Goal: Communication & Community: Share content

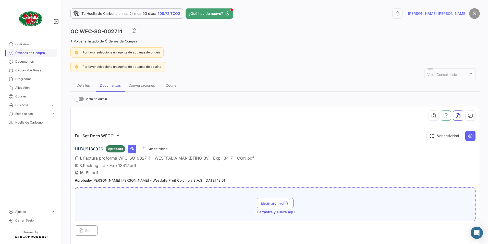
scroll to position [99, 0]
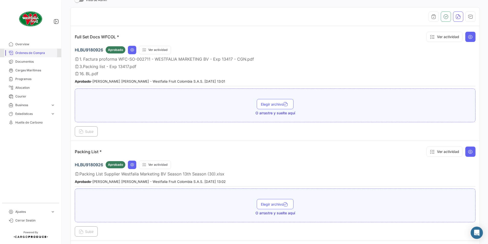
click at [34, 53] on span "Órdenes de Compra" at bounding box center [35, 53] width 40 height 5
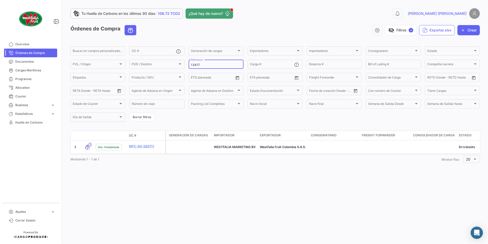
click at [204, 67] on input "13417" at bounding box center [216, 65] width 50 height 4
type input "13416"
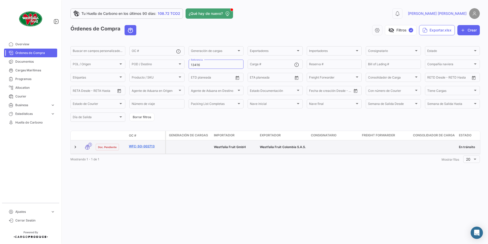
click at [147, 146] on link "WFC-SO-002713" at bounding box center [146, 146] width 34 height 5
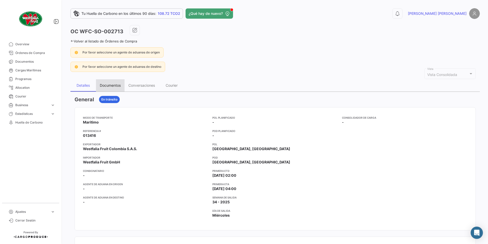
click at [113, 86] on div "Documentos" at bounding box center [110, 85] width 21 height 4
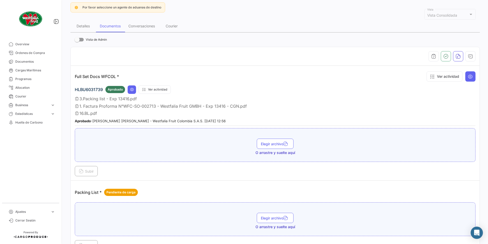
scroll to position [99, 0]
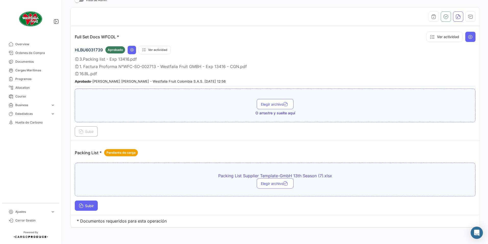
click at [82, 208] on button "Subir" at bounding box center [86, 205] width 23 height 10
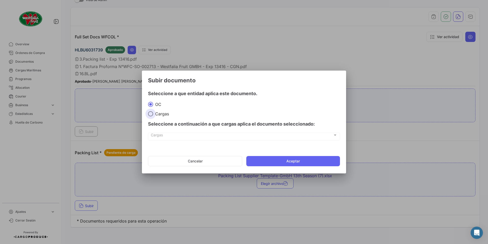
drag, startPoint x: 155, startPoint y: 113, endPoint x: 159, endPoint y: 123, distance: 10.3
click at [154, 113] on span "Cargas" at bounding box center [161, 113] width 16 height 5
click at [153, 113] on input "Cargas" at bounding box center [150, 113] width 5 height 5
radio input "true"
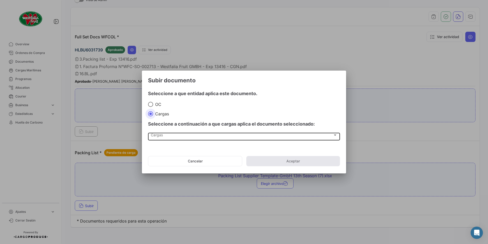
click at [164, 135] on div "Cargas" at bounding box center [242, 136] width 182 height 4
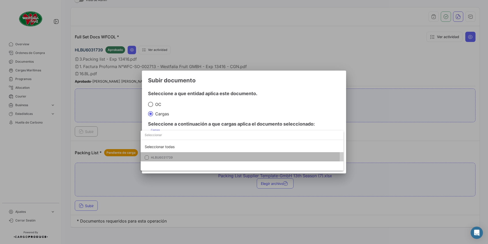
drag, startPoint x: 155, startPoint y: 157, endPoint x: 162, endPoint y: 157, distance: 6.6
click at [155, 157] on span "HLBU6031739" at bounding box center [162, 157] width 22 height 4
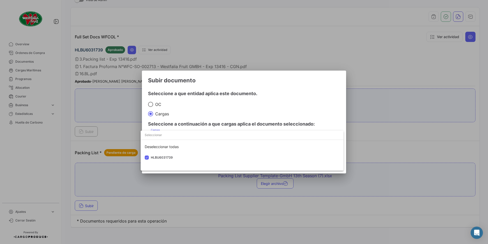
click at [239, 113] on div at bounding box center [244, 122] width 488 height 244
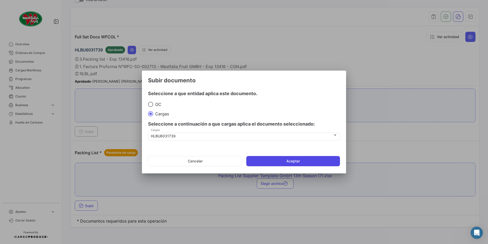
click at [276, 158] on button "Aceptar" at bounding box center [293, 161] width 94 height 10
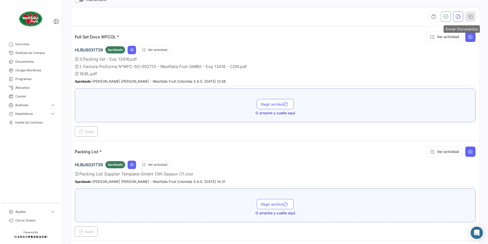
click at [466, 20] on button "button" at bounding box center [471, 16] width 10 height 10
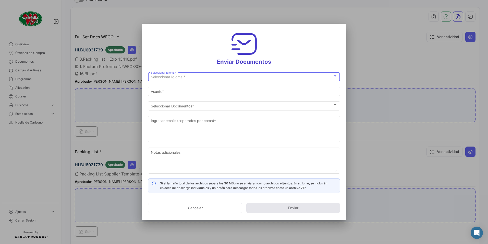
click at [195, 78] on div "Seleccionar Idioma *" at bounding box center [242, 77] width 182 height 4
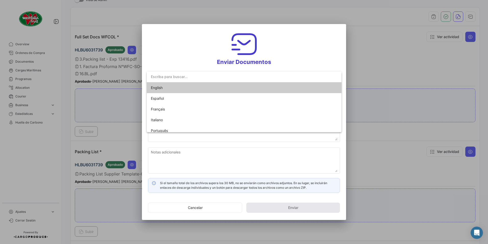
click at [166, 89] on span "English" at bounding box center [187, 87] width 72 height 11
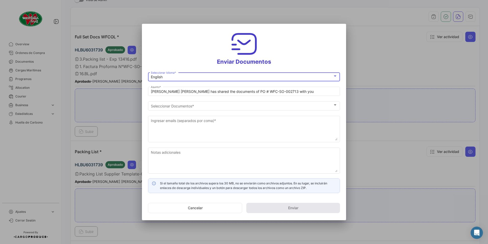
drag, startPoint x: 175, startPoint y: 92, endPoint x: 174, endPoint y: 99, distance: 6.7
click at [175, 92] on input "[PERSON_NAME] [PERSON_NAME] has shared the documents of PO # WFC-SO-002713 with…" at bounding box center [244, 91] width 187 height 4
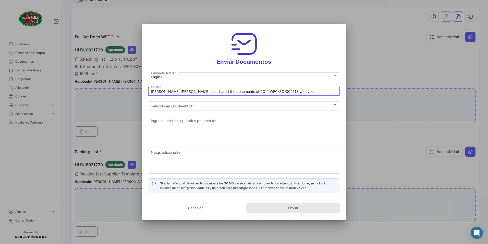
click at [174, 91] on input "[PERSON_NAME] [PERSON_NAME] has shared the documents of PO # WFC-SO-002713 with…" at bounding box center [244, 91] width 187 height 4
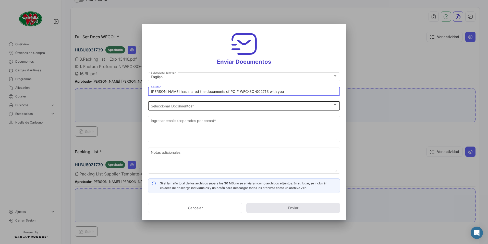
type input "[PERSON_NAME] has shared the documents of PO # WFC-SO-002713 with you"
click at [182, 105] on span "Seleccionar Documentos" at bounding box center [242, 106] width 182 height 4
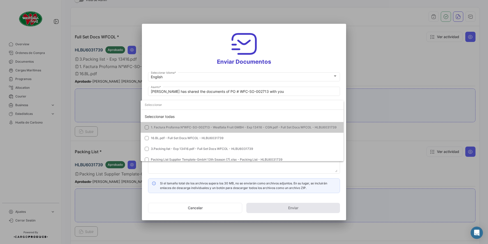
click at [162, 127] on span "1. Factura Proforma N°WFC-SO-002713 - Westfalia Fruit GMBH - Exp 13416 - CGN.pd…" at bounding box center [244, 127] width 186 height 4
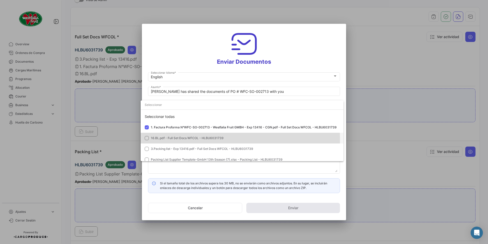
click at [162, 140] on span "16.BL.pdf - Full Set Docs WFCOL - HLBU6031739" at bounding box center [245, 138] width 189 height 5
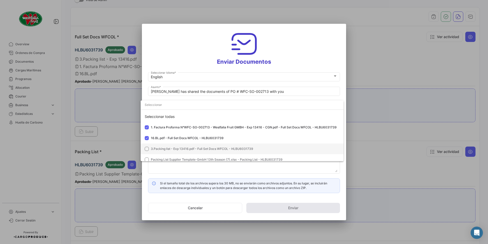
click at [160, 147] on span "3.Packing list - Exp 13416.pdf - Full Set Docs WFCOL - HLBU6031739" at bounding box center [202, 149] width 102 height 4
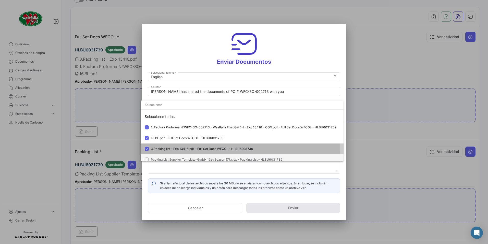
drag, startPoint x: 161, startPoint y: 148, endPoint x: 160, endPoint y: 156, distance: 8.5
click at [160, 156] on mat-option "Packing List Supplier Template-GmbH 13th Season (7).xlsx - Packing List - HLBU6…" at bounding box center [242, 159] width 203 height 11
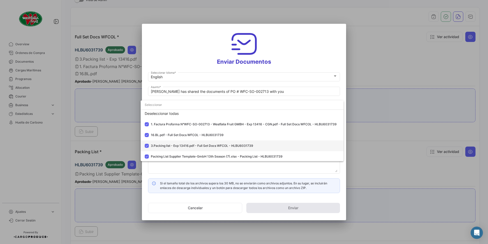
scroll to position [4, 0]
click at [293, 56] on div at bounding box center [244, 122] width 488 height 244
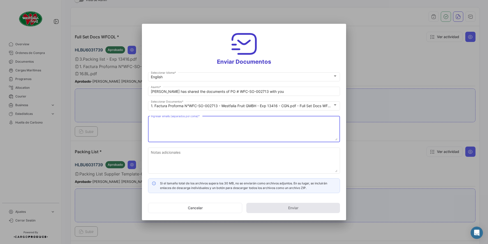
click at [202, 127] on textarea "Ingresar emails (separados por coma) *" at bounding box center [244, 129] width 187 height 22
paste textarea "[DOMAIN_NAME][EMAIL_ADDRESS][DOMAIN_NAME], [DOMAIN_NAME][EMAIL_ADDRESS][PERSON_…"
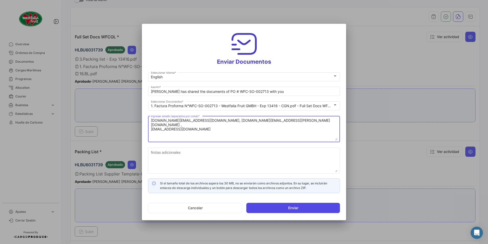
type textarea "[DOMAIN_NAME][EMAIL_ADDRESS][DOMAIN_NAME], [DOMAIN_NAME][EMAIL_ADDRESS][PERSON_…"
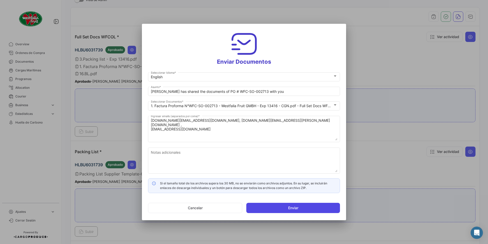
click at [269, 208] on button "Enviar" at bounding box center [293, 208] width 94 height 10
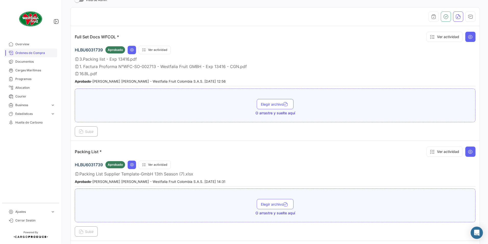
click at [29, 54] on span "Órdenes de Compra" at bounding box center [35, 53] width 40 height 5
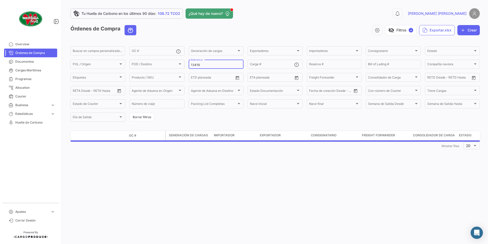
click at [211, 64] on input "13416" at bounding box center [216, 65] width 50 height 4
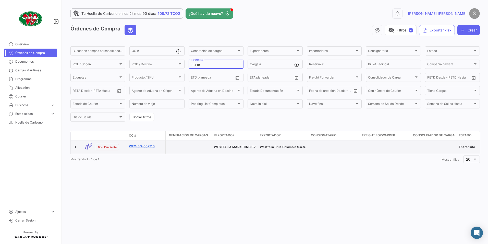
type input "13418"
click at [146, 145] on link "WFC-SO-002710" at bounding box center [146, 146] width 34 height 5
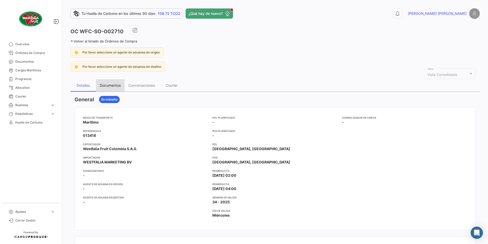
click at [111, 85] on div "Documentos" at bounding box center [110, 85] width 21 height 4
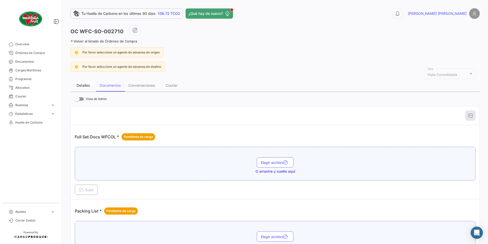
click at [85, 86] on div "Detalles" at bounding box center [83, 85] width 13 height 4
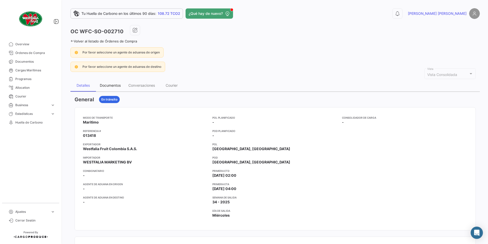
click at [114, 87] on div "Documentos" at bounding box center [110, 85] width 21 height 4
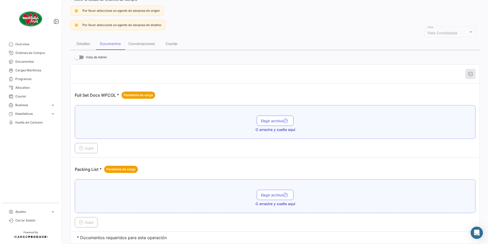
scroll to position [58, 0]
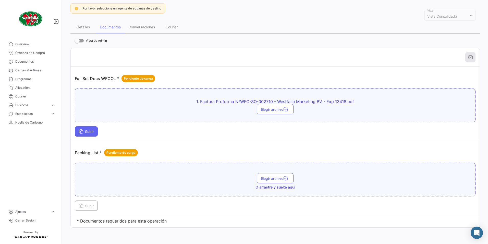
click at [93, 133] on span "Subir" at bounding box center [86, 131] width 15 height 4
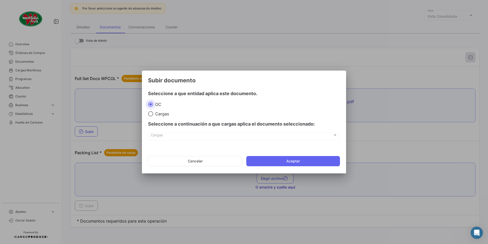
click at [161, 114] on span "Cargas" at bounding box center [161, 113] width 16 height 5
click at [153, 114] on input "Cargas" at bounding box center [150, 113] width 5 height 5
radio input "true"
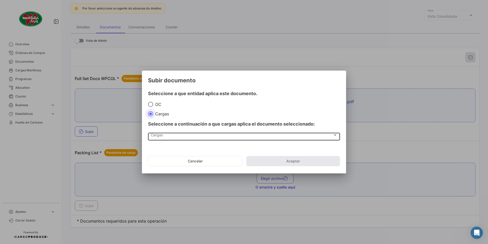
click at [165, 139] on div "Cargas Cargas" at bounding box center [244, 136] width 187 height 9
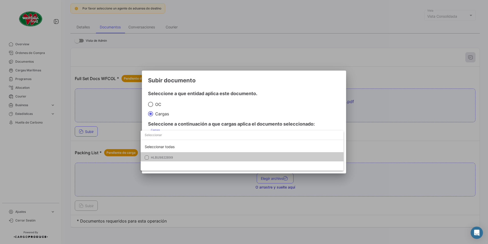
click at [157, 156] on span "HLBU9822899" at bounding box center [162, 157] width 22 height 4
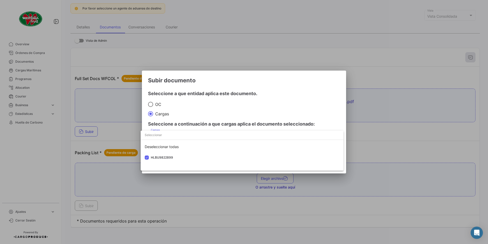
drag, startPoint x: 244, startPoint y: 109, endPoint x: 249, endPoint y: 121, distance: 12.8
click at [244, 109] on div at bounding box center [244, 122] width 488 height 244
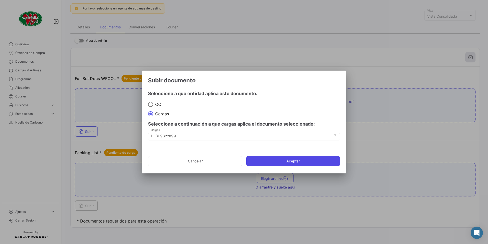
click at [263, 158] on button "Aceptar" at bounding box center [293, 161] width 94 height 10
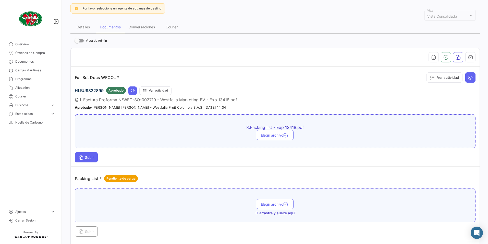
click at [92, 158] on span "Subir" at bounding box center [86, 157] width 15 height 4
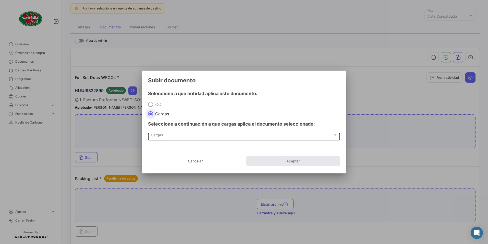
click at [167, 136] on div "Cargas" at bounding box center [242, 136] width 182 height 4
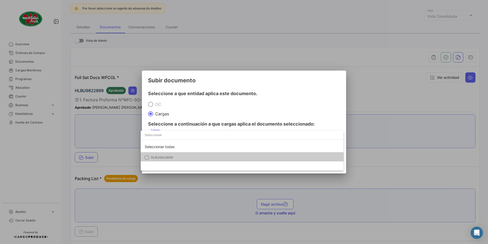
click at [164, 155] on span "HLBU9822899" at bounding box center [187, 157] width 72 height 5
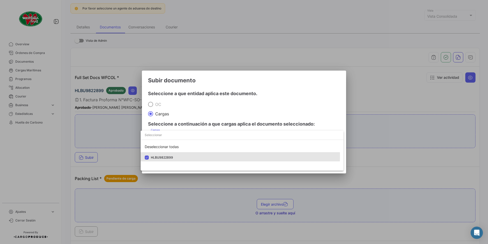
drag, startPoint x: 165, startPoint y: 155, endPoint x: 220, endPoint y: 103, distance: 75.3
click at [220, 103] on div at bounding box center [244, 122] width 488 height 244
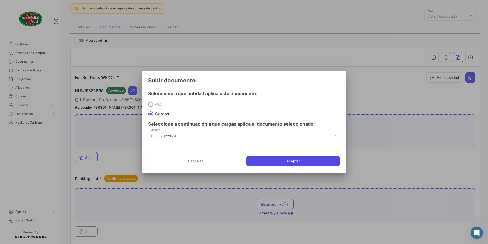
click at [264, 157] on button "Aceptar" at bounding box center [293, 161] width 94 height 10
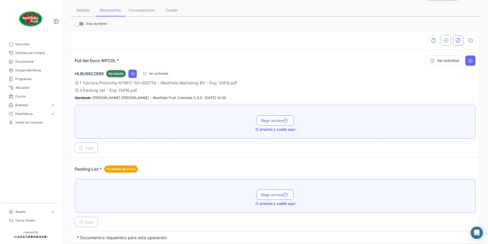
scroll to position [84, 0]
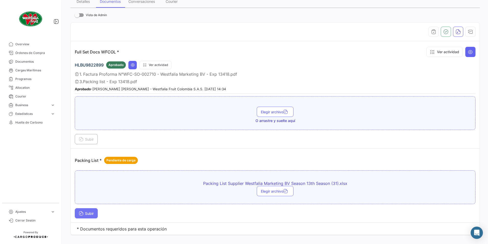
click at [81, 215] on icon at bounding box center [81, 213] width 5 height 5
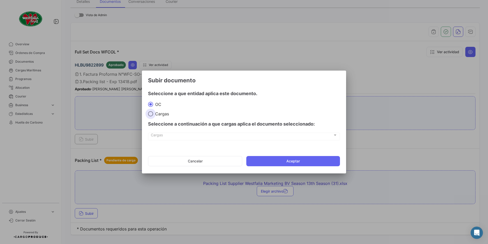
drag, startPoint x: 154, startPoint y: 113, endPoint x: 156, endPoint y: 122, distance: 9.1
click at [154, 113] on span "Cargas" at bounding box center [161, 113] width 16 height 5
click at [153, 113] on input "Cargas" at bounding box center [150, 113] width 5 height 5
radio input "true"
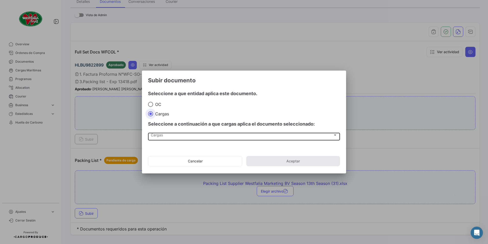
click at [159, 136] on span "Cargas" at bounding box center [242, 136] width 182 height 4
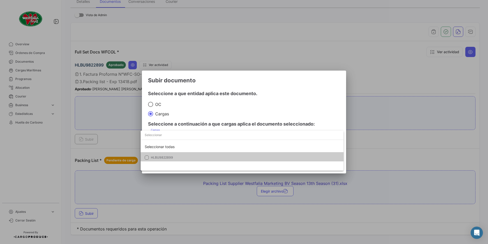
click at [154, 156] on span "HLBU9822899" at bounding box center [162, 157] width 22 height 4
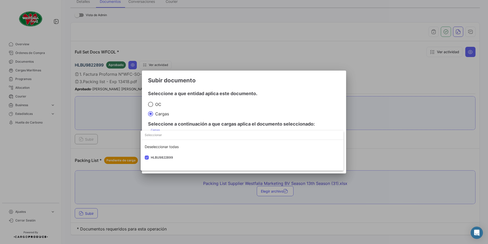
click at [224, 121] on div at bounding box center [244, 122] width 488 height 244
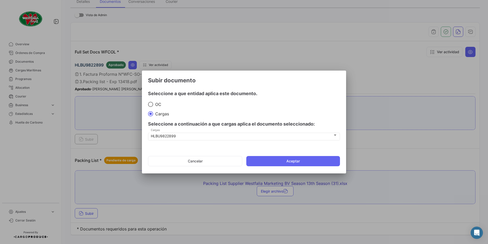
drag, startPoint x: 260, startPoint y: 162, endPoint x: 257, endPoint y: 164, distance: 3.5
click at [260, 162] on button "Aceptar" at bounding box center [293, 161] width 94 height 10
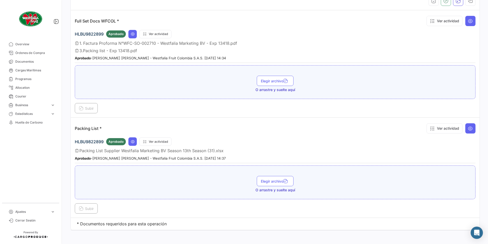
scroll to position [117, 0]
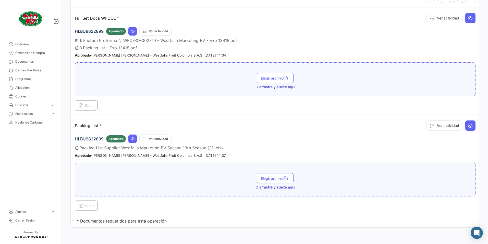
click at [118, 170] on div "Elegir archivo O arrastre y suelte aquí" at bounding box center [275, 179] width 401 height 34
click at [94, 106] on span "Subir" at bounding box center [86, 105] width 15 height 4
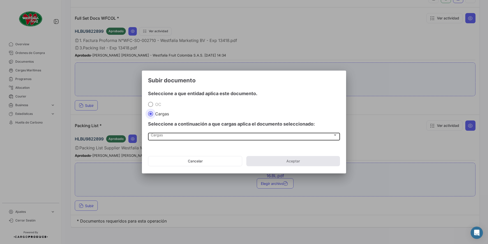
click at [162, 135] on span "Cargas" at bounding box center [242, 136] width 182 height 4
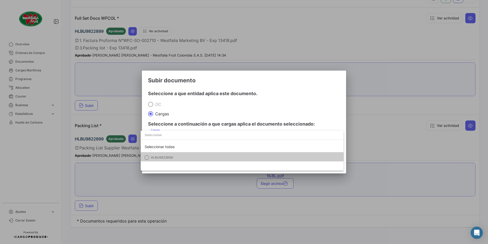
click at [158, 156] on span "HLBU9822899" at bounding box center [162, 157] width 22 height 4
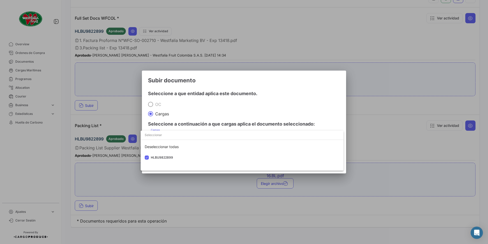
drag, startPoint x: 254, startPoint y: 104, endPoint x: 262, endPoint y: 114, distance: 12.6
click at [254, 103] on div at bounding box center [244, 122] width 488 height 244
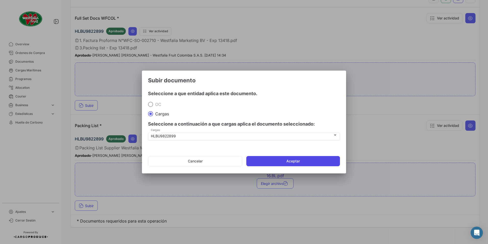
click at [293, 164] on button "Aceptar" at bounding box center [293, 161] width 94 height 10
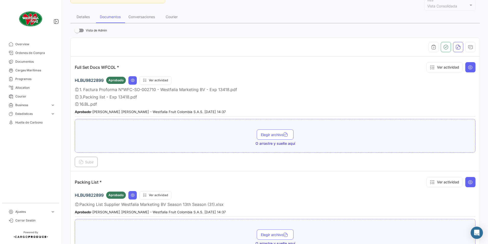
scroll to position [66, 0]
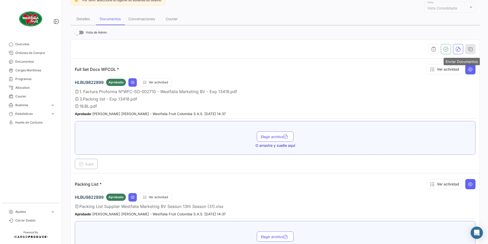
click at [467, 52] on button "button" at bounding box center [471, 49] width 10 height 10
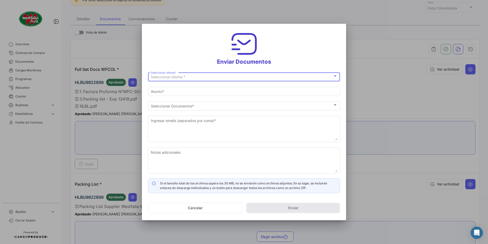
click at [160, 75] on span "Seleccionar Idioma *" at bounding box center [168, 77] width 34 height 4
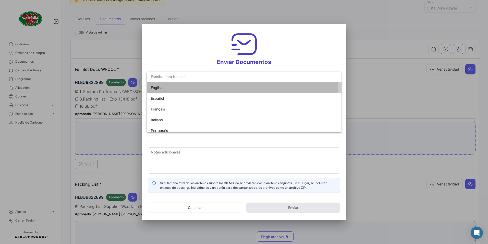
click at [159, 87] on span "English" at bounding box center [157, 87] width 12 height 4
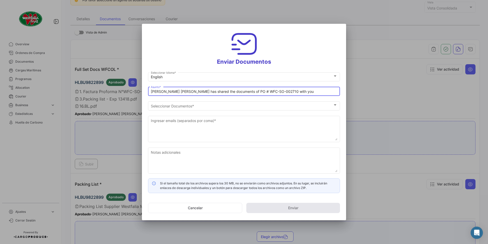
drag, startPoint x: 173, startPoint y: 93, endPoint x: 174, endPoint y: 97, distance: 4.4
click at [173, 93] on input "[PERSON_NAME] [PERSON_NAME] has shared the documents of PO # WFC-SO-002710 with…" at bounding box center [244, 91] width 187 height 4
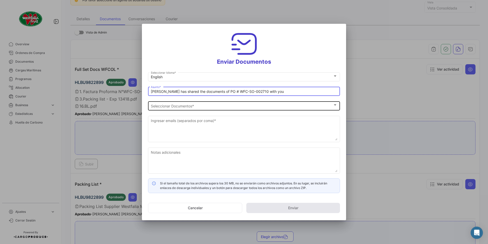
type input "[PERSON_NAME] has shared the documents of PO # WFC-SO-002710 with you"
click at [175, 103] on div "Seleccionar Documentos Seleccionar Documentos *" at bounding box center [244, 105] width 187 height 10
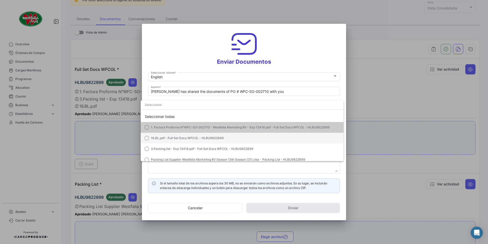
click at [157, 131] on mat-option "1. Factura Proforma N°WFC-SO-002710 - Westfalia Marketing BV - Exp 13418.pdf - …" at bounding box center [242, 127] width 203 height 11
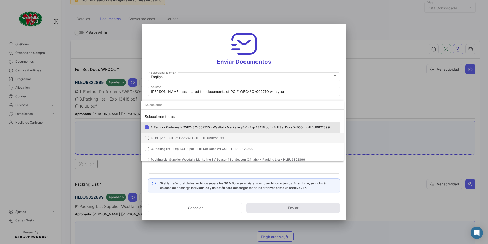
click at [156, 137] on span "16.BL.pdf - Full Set Docs WFCOL - HLBU9822899" at bounding box center [187, 138] width 73 height 4
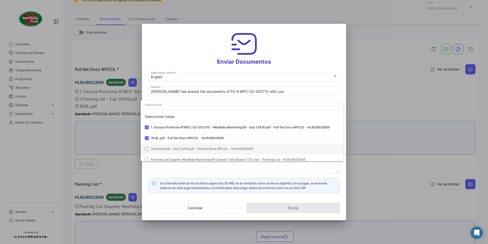
click at [154, 144] on mat-option "3.Packing list - Exp 13418.pdf - Full Set Docs WFCOL - HLBU9822899" at bounding box center [242, 148] width 203 height 11
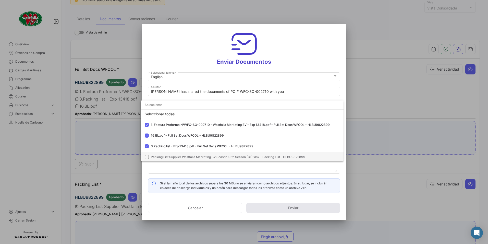
scroll to position [4, 0]
click at [159, 150] on mat-option "Packing List Supplier Westfalia Marketing BV Season 13th Season (31).xlsx - Pac…" at bounding box center [242, 155] width 203 height 11
click at [289, 70] on div at bounding box center [244, 122] width 488 height 244
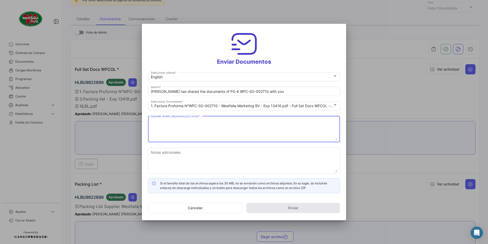
click at [221, 125] on textarea "Ingresar emails (separados por coma) *" at bounding box center [244, 129] width 187 height 22
paste textarea "[DOMAIN_NAME][EMAIL_ADDRESS][DOMAIN_NAME]"
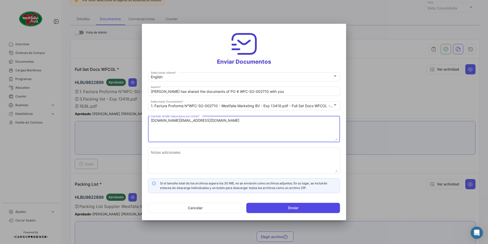
type textarea "[DOMAIN_NAME][EMAIL_ADDRESS][DOMAIN_NAME]"
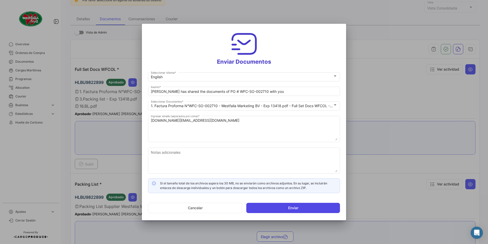
click at [274, 209] on button "Enviar" at bounding box center [293, 208] width 94 height 10
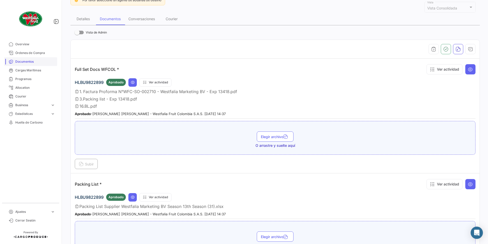
click at [26, 53] on span "Órdenes de Compra" at bounding box center [35, 53] width 40 height 5
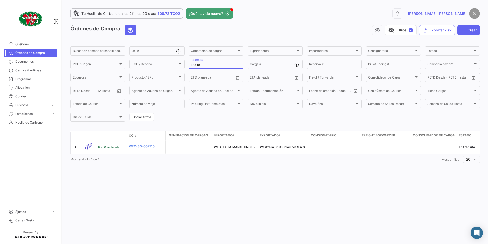
click at [205, 64] on input "13418" at bounding box center [216, 65] width 50 height 4
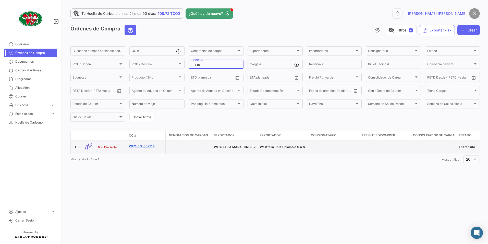
type input "13419"
click at [146, 144] on link "WFC-SO-002714" at bounding box center [146, 146] width 34 height 5
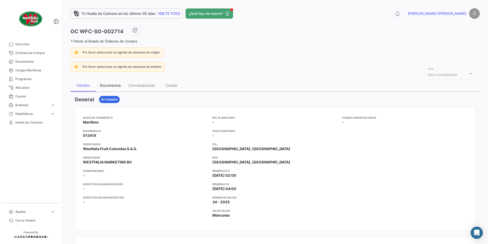
click at [109, 82] on div "Documentos" at bounding box center [110, 85] width 29 height 12
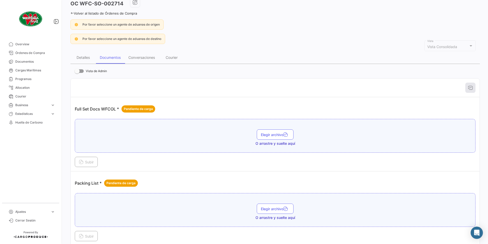
scroll to position [58, 0]
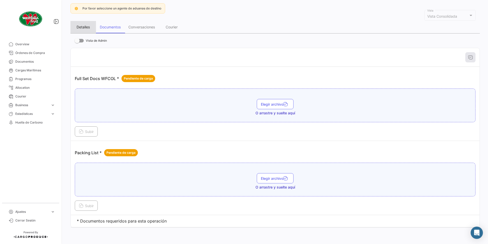
click at [80, 31] on div "Detalles" at bounding box center [83, 27] width 26 height 12
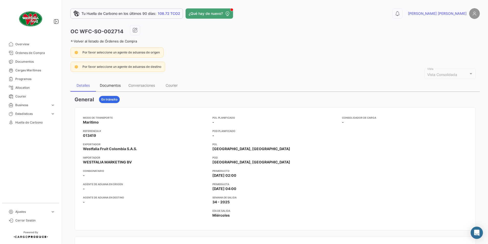
click at [118, 84] on div "Documentos" at bounding box center [110, 85] width 21 height 4
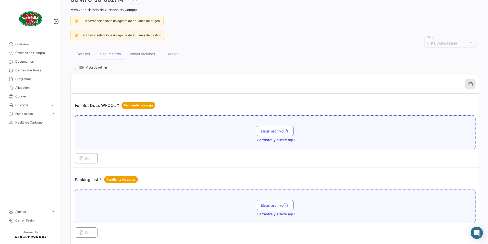
scroll to position [58, 0]
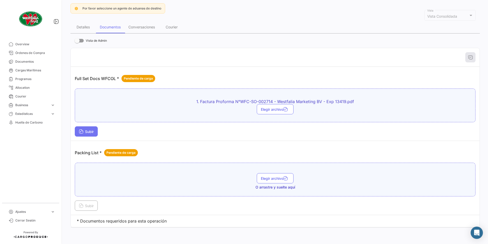
click at [89, 128] on button "Subir" at bounding box center [86, 131] width 23 height 10
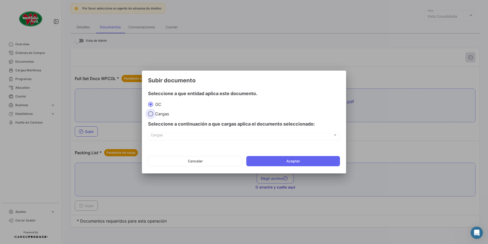
click at [151, 115] on span at bounding box center [150, 113] width 5 height 5
click at [151, 115] on input "Cargas" at bounding box center [150, 113] width 5 height 5
radio input "true"
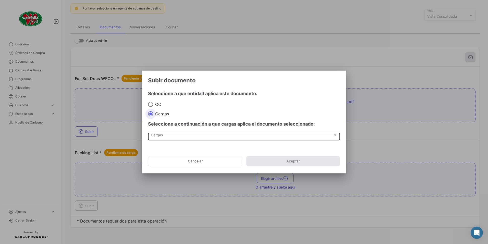
click at [159, 133] on div "Cargas Cargas" at bounding box center [244, 136] width 187 height 9
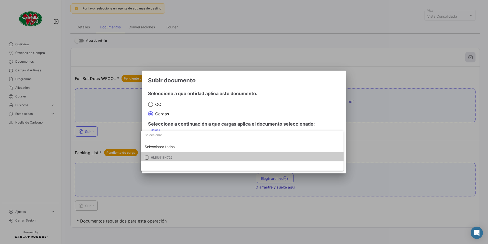
click at [162, 157] on span "HLBU9184726" at bounding box center [162, 157] width 22 height 4
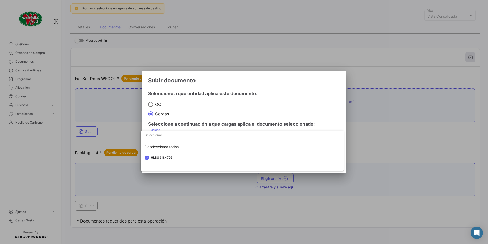
drag, startPoint x: 224, startPoint y: 109, endPoint x: 235, endPoint y: 127, distance: 21.3
click at [224, 109] on div at bounding box center [244, 122] width 488 height 244
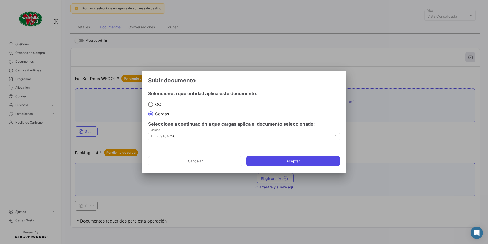
click at [261, 162] on button "Aceptar" at bounding box center [293, 161] width 94 height 10
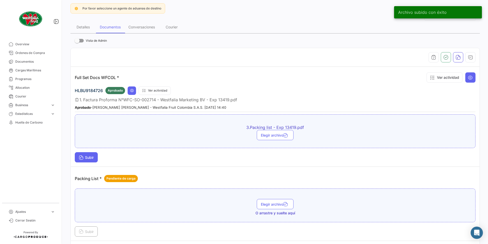
click at [77, 160] on button "Subir" at bounding box center [86, 157] width 23 height 10
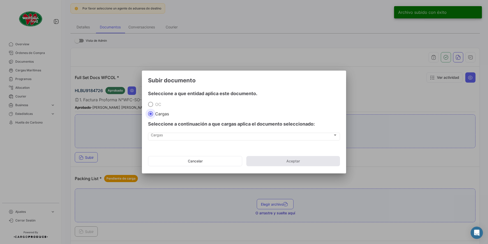
click at [167, 141] on div "Cargas Cargas" at bounding box center [244, 139] width 192 height 13
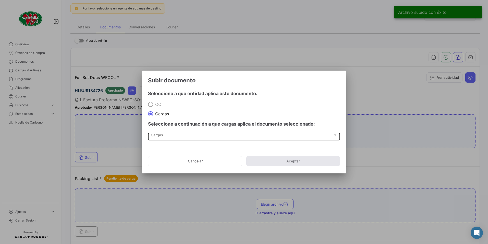
click at [163, 138] on div "Cargas Cargas" at bounding box center [244, 136] width 187 height 9
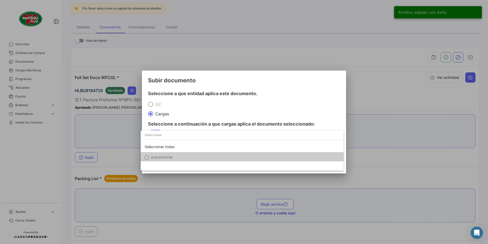
drag, startPoint x: 163, startPoint y: 138, endPoint x: 168, endPoint y: 152, distance: 14.4
click at [156, 156] on span "HLBU9184726" at bounding box center [162, 157] width 22 height 4
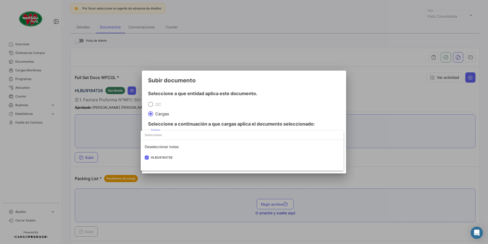
click at [211, 114] on div at bounding box center [244, 122] width 488 height 244
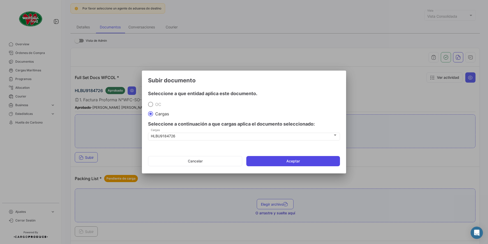
click at [253, 159] on button "Aceptar" at bounding box center [293, 161] width 94 height 10
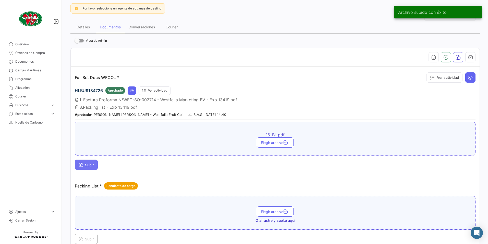
click at [89, 166] on span "Subir" at bounding box center [86, 164] width 15 height 4
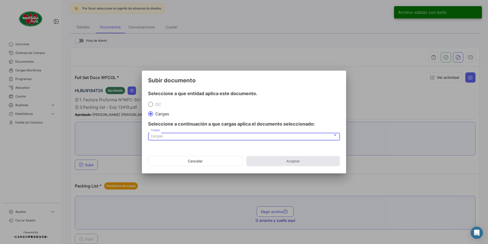
click at [152, 135] on span "Cargas" at bounding box center [157, 136] width 12 height 4
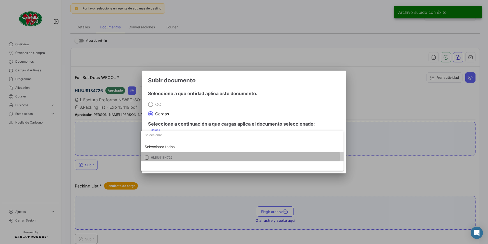
click at [161, 157] on span "HLBU9184726" at bounding box center [162, 157] width 22 height 4
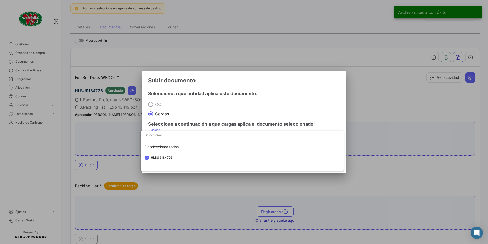
click at [251, 115] on div at bounding box center [244, 122] width 488 height 244
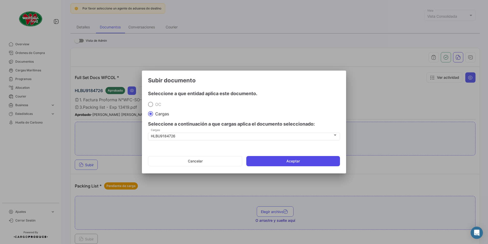
click at [266, 159] on button "Aceptar" at bounding box center [293, 161] width 94 height 10
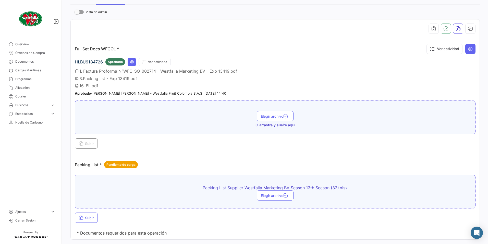
scroll to position [99, 0]
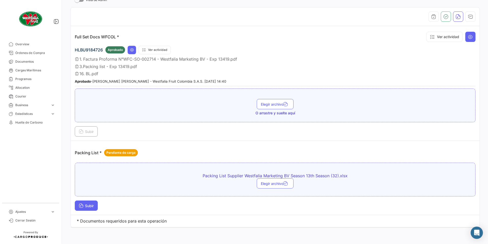
click at [98, 206] on button "Subir" at bounding box center [86, 205] width 23 height 10
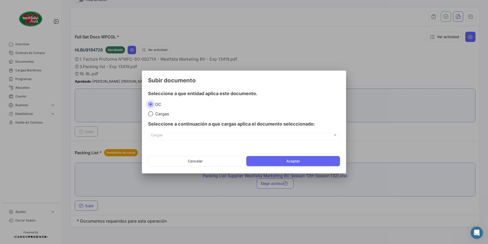
click at [150, 115] on span at bounding box center [150, 113] width 5 height 5
click at [150, 115] on input "Cargas" at bounding box center [150, 113] width 5 height 5
radio input "true"
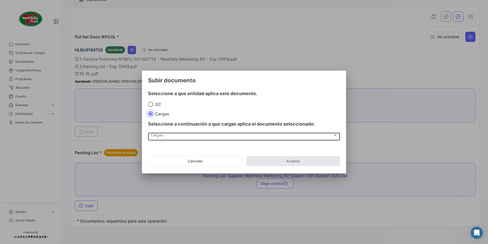
click at [158, 135] on span "Cargas" at bounding box center [242, 136] width 182 height 4
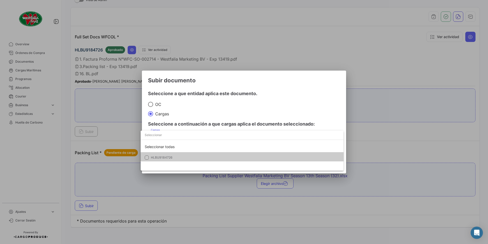
click at [179, 157] on span "HLBU9184726" at bounding box center [187, 157] width 72 height 5
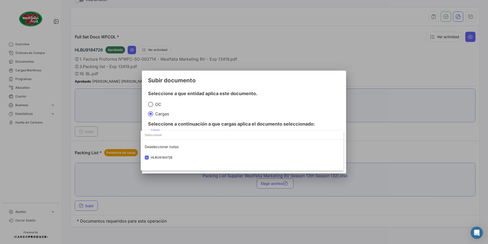
click at [265, 108] on div at bounding box center [244, 122] width 488 height 244
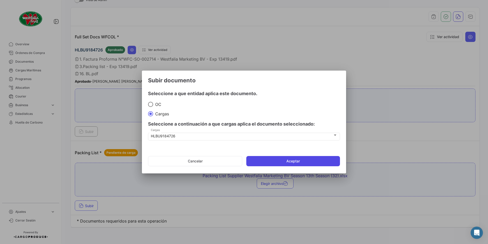
click at [287, 161] on button "Aceptar" at bounding box center [293, 161] width 94 height 10
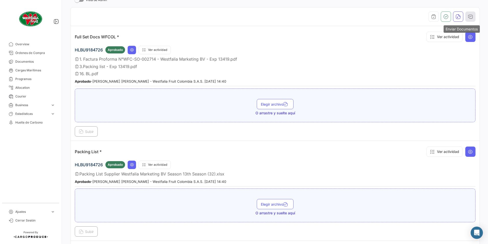
click at [470, 16] on icon "button" at bounding box center [470, 16] width 5 height 5
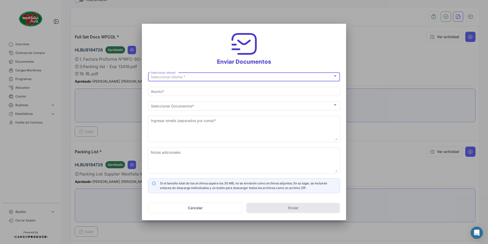
click at [170, 76] on span "Seleccionar Idioma *" at bounding box center [168, 77] width 34 height 4
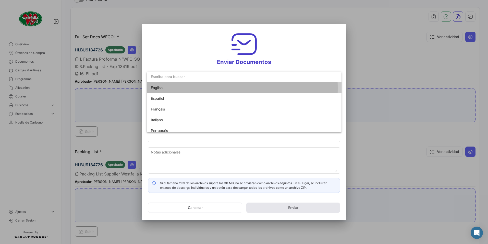
click at [163, 88] on span "English" at bounding box center [187, 87] width 72 height 11
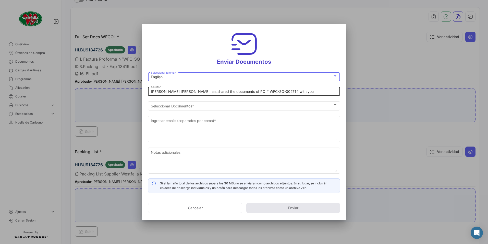
drag, startPoint x: 174, startPoint y: 92, endPoint x: 177, endPoint y: 98, distance: 6.2
click at [174, 93] on input "[PERSON_NAME] [PERSON_NAME] has shared the documents of PO # WFC-SO-002714 with…" at bounding box center [244, 91] width 187 height 4
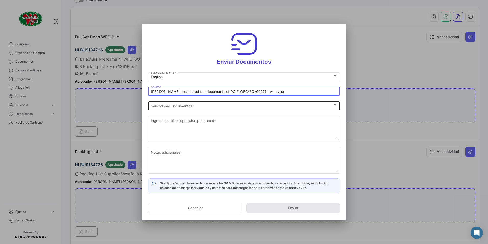
type input "[PERSON_NAME] has shared the documents of PO # WFC-SO-002714 with you"
click at [179, 101] on div "Seleccionar Documentos Seleccionar Documentos *" at bounding box center [244, 105] width 187 height 10
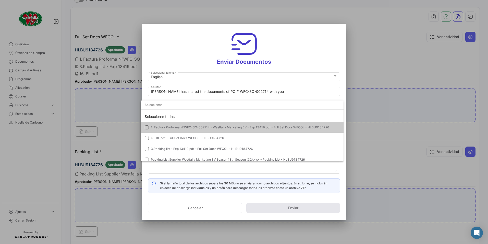
click at [160, 123] on mat-option "1. Factura Proforma N°WFC-SO-002714 - Westfalia Marketing BV - Exp 13419.pdf - …" at bounding box center [242, 127] width 203 height 11
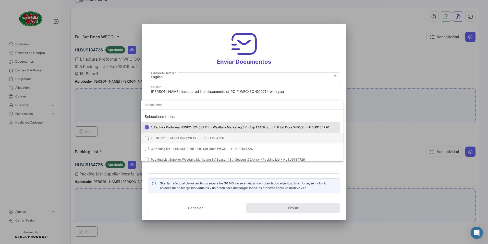
click at [164, 140] on mat-option "16. BL.pdf - Full Set Docs WFCOL - HLBU9184726" at bounding box center [242, 138] width 203 height 11
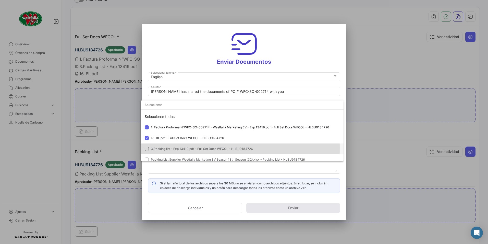
drag, startPoint x: 160, startPoint y: 149, endPoint x: 165, endPoint y: 164, distance: 16.2
click at [160, 149] on span "3.Packing list - Exp 13419.pdf - Full Set Docs WFCOL - HLBU9184726" at bounding box center [202, 149] width 102 height 4
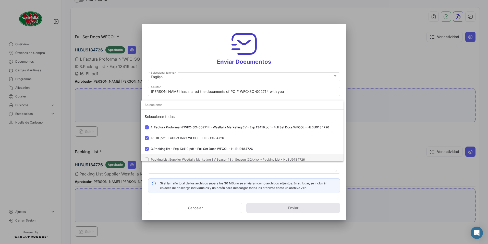
click at [163, 158] on span "Packing List Supplier Westfalia Marketing BV Season 13th Season (32).xlsx - Pac…" at bounding box center [228, 159] width 154 height 4
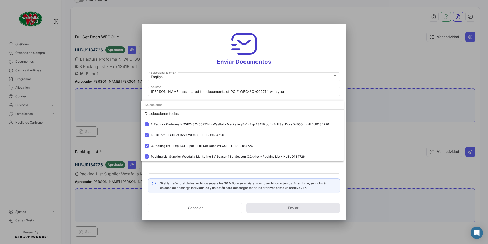
scroll to position [4, 0]
click at [281, 57] on div at bounding box center [244, 122] width 488 height 244
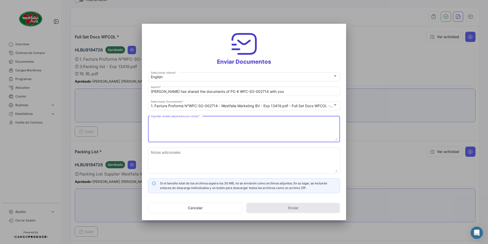
click at [199, 120] on textarea "Ingresar emails (separados por coma) *" at bounding box center [244, 129] width 187 height 22
paste textarea "[DOMAIN_NAME][EMAIL_ADDRESS][DOMAIN_NAME]"
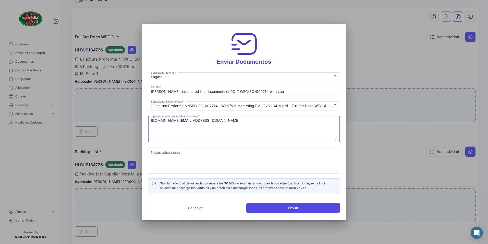
type textarea "[DOMAIN_NAME][EMAIL_ADDRESS][DOMAIN_NAME]"
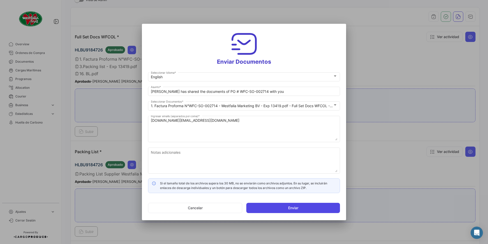
click at [278, 207] on button "Enviar" at bounding box center [293, 208] width 94 height 10
